Goal: Task Accomplishment & Management: Manage account settings

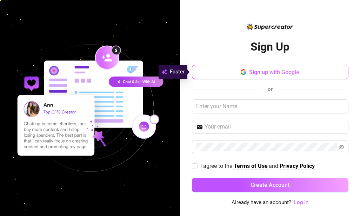
click at [253, 73] on span "Sign up with Google" at bounding box center [274, 72] width 50 height 7
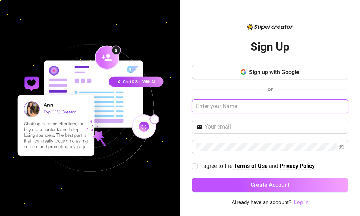
click at [237, 107] on input "text" at bounding box center [270, 106] width 156 height 14
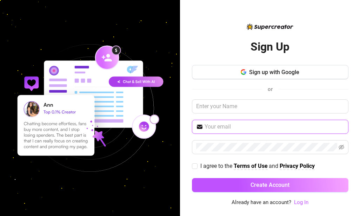
click at [230, 129] on input "text" at bounding box center [273, 126] width 139 height 8
type input "[EMAIL_ADDRESS][DOMAIN_NAME]"
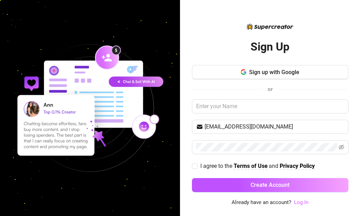
click at [295, 203] on link "Log In" at bounding box center [301, 202] width 14 height 6
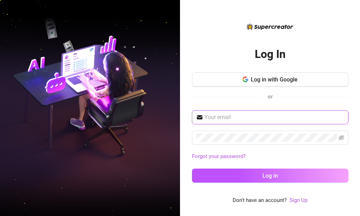
click at [226, 117] on input "text" at bounding box center [273, 117] width 139 height 8
type input "dennismarkviovicente@gmail.com"
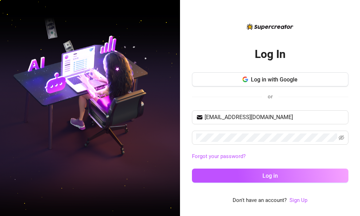
click at [347, 160] on link "Forgot your password?" at bounding box center [270, 156] width 156 height 8
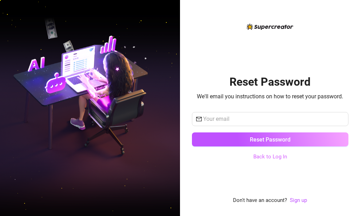
click at [278, 155] on link "Back to Log In" at bounding box center [270, 156] width 34 height 6
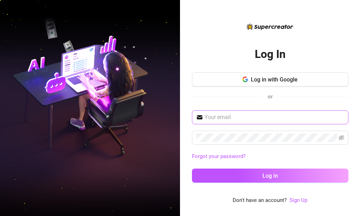
click at [237, 110] on span at bounding box center [270, 117] width 156 height 14
click at [237, 115] on input "text" at bounding box center [273, 117] width 139 height 8
type input "dennismarkviovicente@gmail.com"
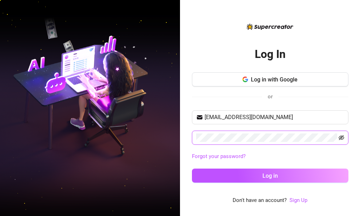
click at [341, 137] on icon "eye-invisible" at bounding box center [341, 137] width 6 height 5
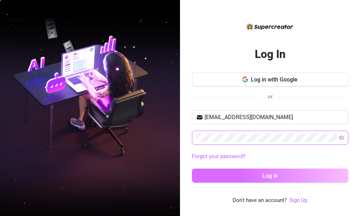
click at [257, 178] on button "Log in" at bounding box center [270, 175] width 156 height 14
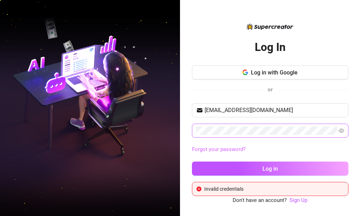
click at [226, 147] on link "Forgot your password?" at bounding box center [219, 149] width 54 height 6
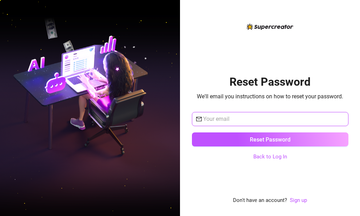
click at [242, 121] on input "text" at bounding box center [273, 119] width 141 height 8
type input "dennismarkviovicente@gmail.com"
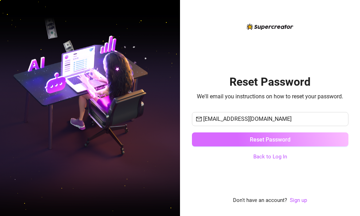
click at [255, 141] on span "Reset Password" at bounding box center [270, 139] width 41 height 7
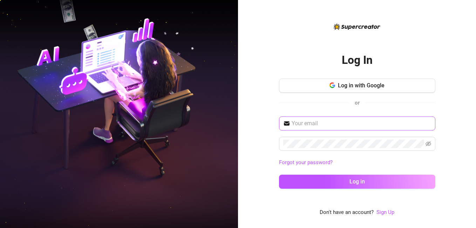
click at [298, 128] on span at bounding box center [357, 123] width 156 height 14
type input "dennismarkviovicente@gmail.com"
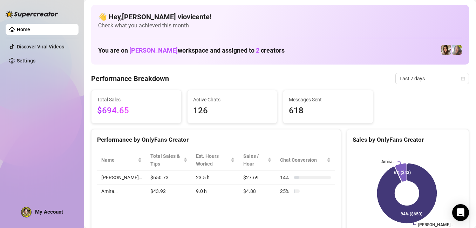
click at [359, 54] on img at bounding box center [457, 50] width 10 height 10
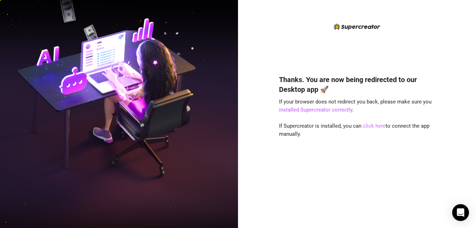
click at [371, 125] on link "click here" at bounding box center [374, 126] width 23 height 6
click at [366, 126] on link "click here" at bounding box center [374, 126] width 23 height 6
